Goal: Obtain resource: Obtain resource

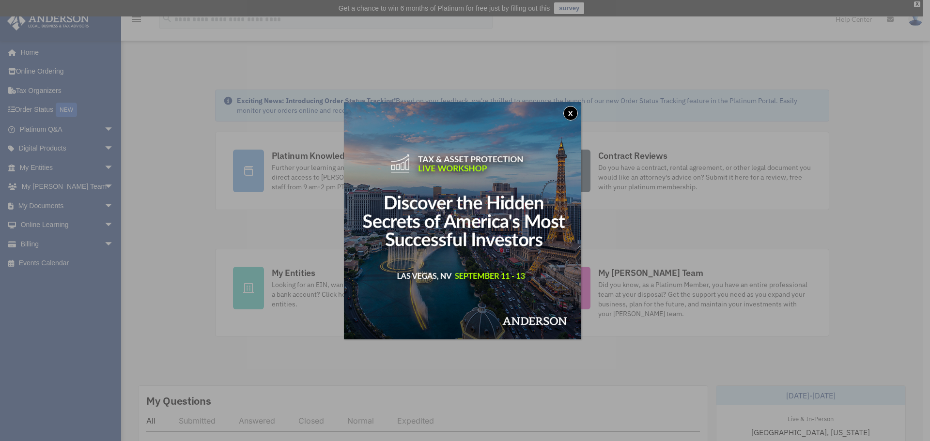
click at [576, 106] on img at bounding box center [462, 220] width 237 height 237
click at [578, 105] on img at bounding box center [462, 220] width 237 height 237
drag, startPoint x: 579, startPoint y: 114, endPoint x: 432, endPoint y: 150, distance: 151.0
click at [578, 114] on button "x" at bounding box center [570, 113] width 15 height 15
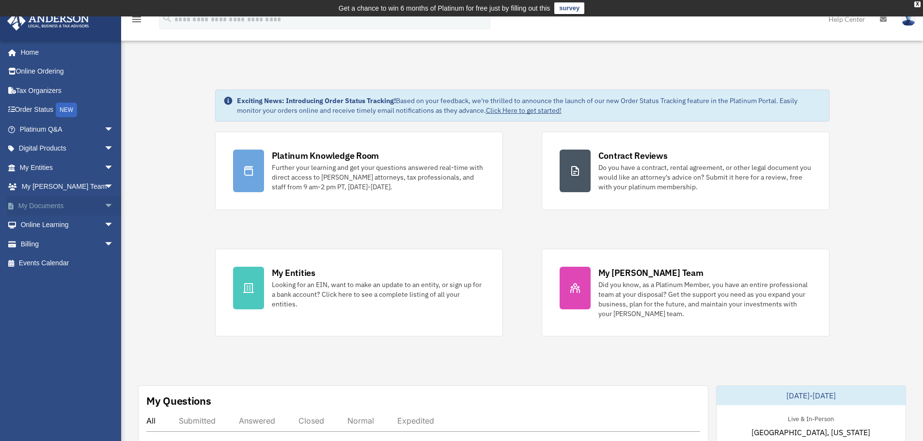
click at [106, 212] on span "arrow_drop_down" at bounding box center [113, 206] width 19 height 20
click at [78, 264] on link "Forms Library" at bounding box center [71, 263] width 115 height 19
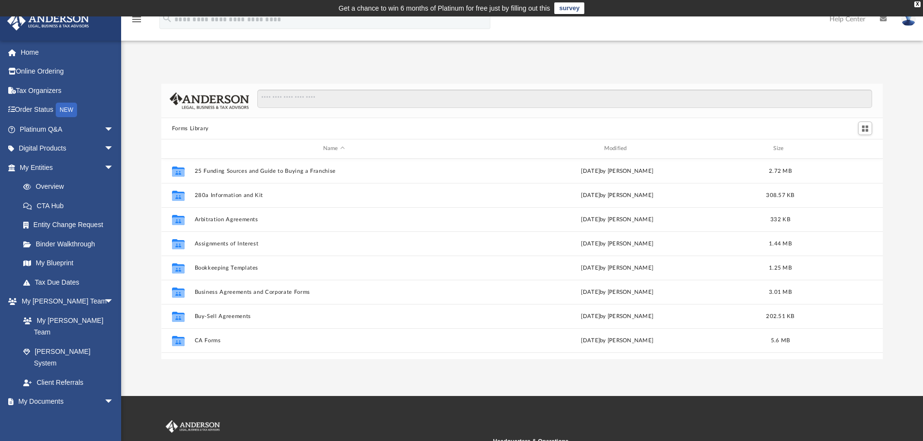
scroll to position [213, 714]
click at [320, 102] on input "Search files and folders" at bounding box center [564, 99] width 615 height 18
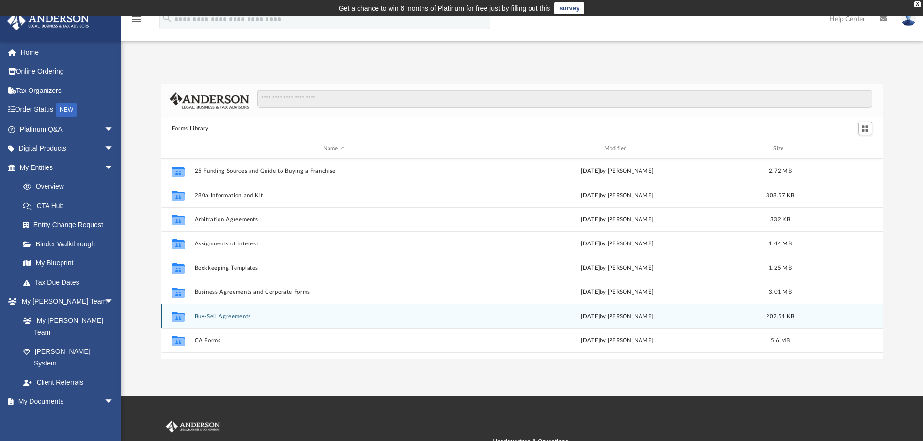
click at [218, 319] on button "Buy-Sell Agreements" at bounding box center [333, 316] width 279 height 6
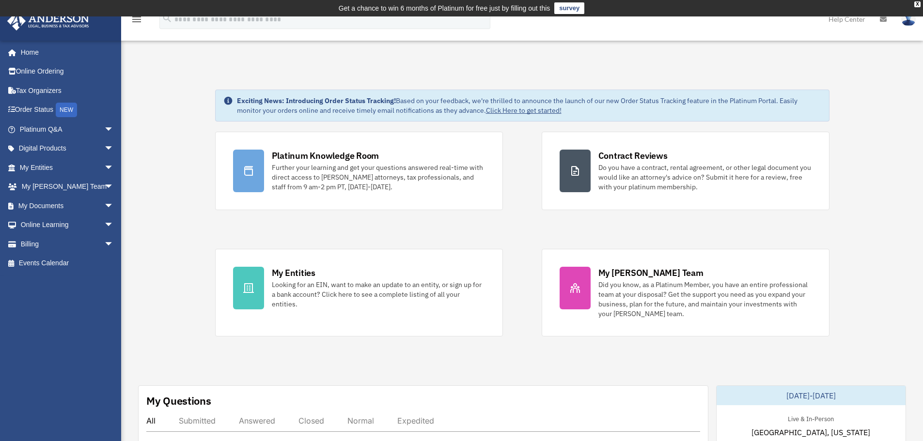
click at [104, 133] on span "arrow_drop_down" at bounding box center [113, 130] width 19 height 20
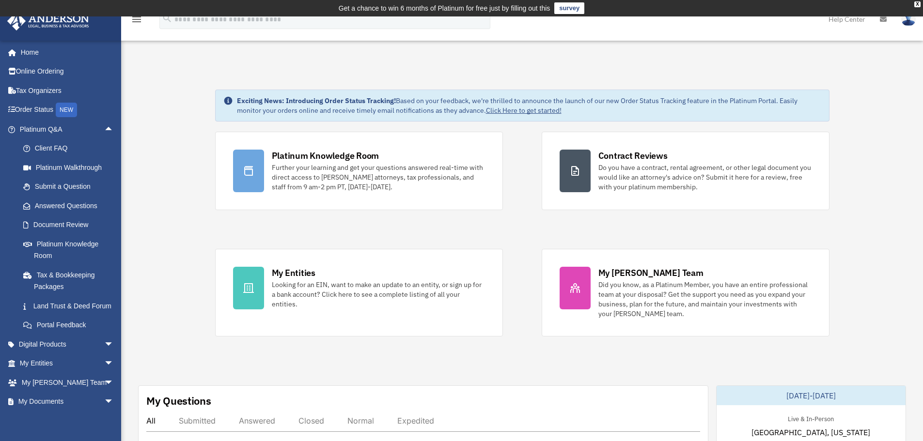
click at [104, 133] on span "arrow_drop_up" at bounding box center [113, 130] width 19 height 20
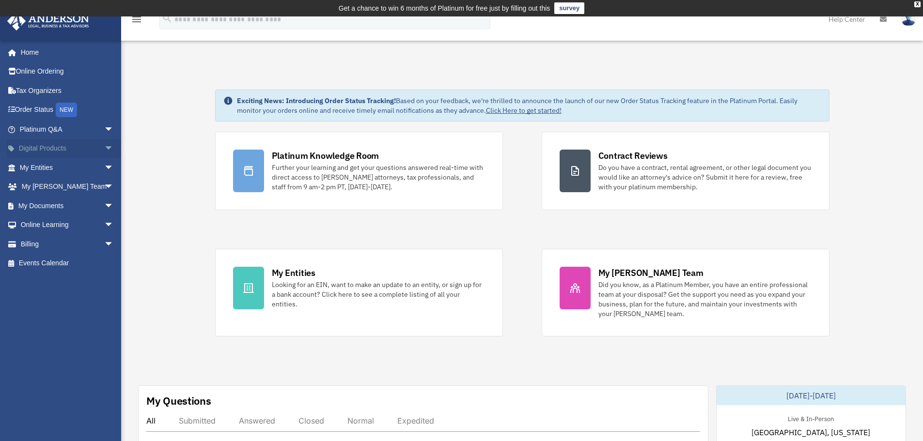
click at [104, 153] on span "arrow_drop_down" at bounding box center [113, 149] width 19 height 20
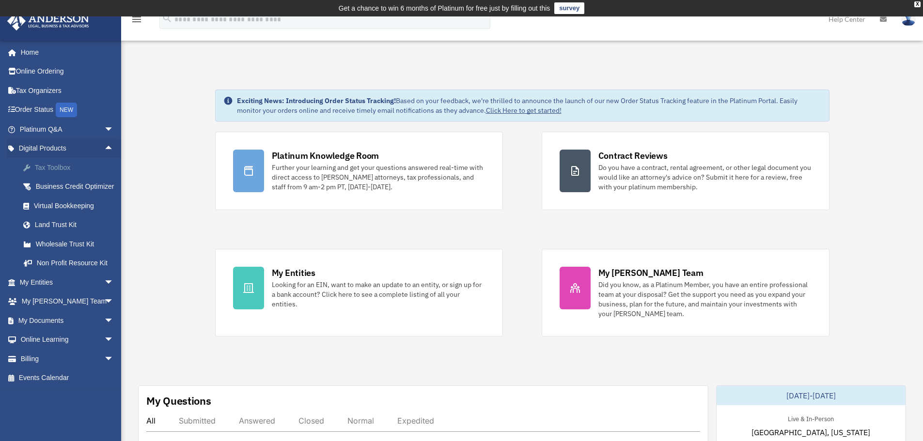
click at [88, 169] on div "Tax Toolbox" at bounding box center [75, 168] width 82 height 12
